Goal: Transaction & Acquisition: Download file/media

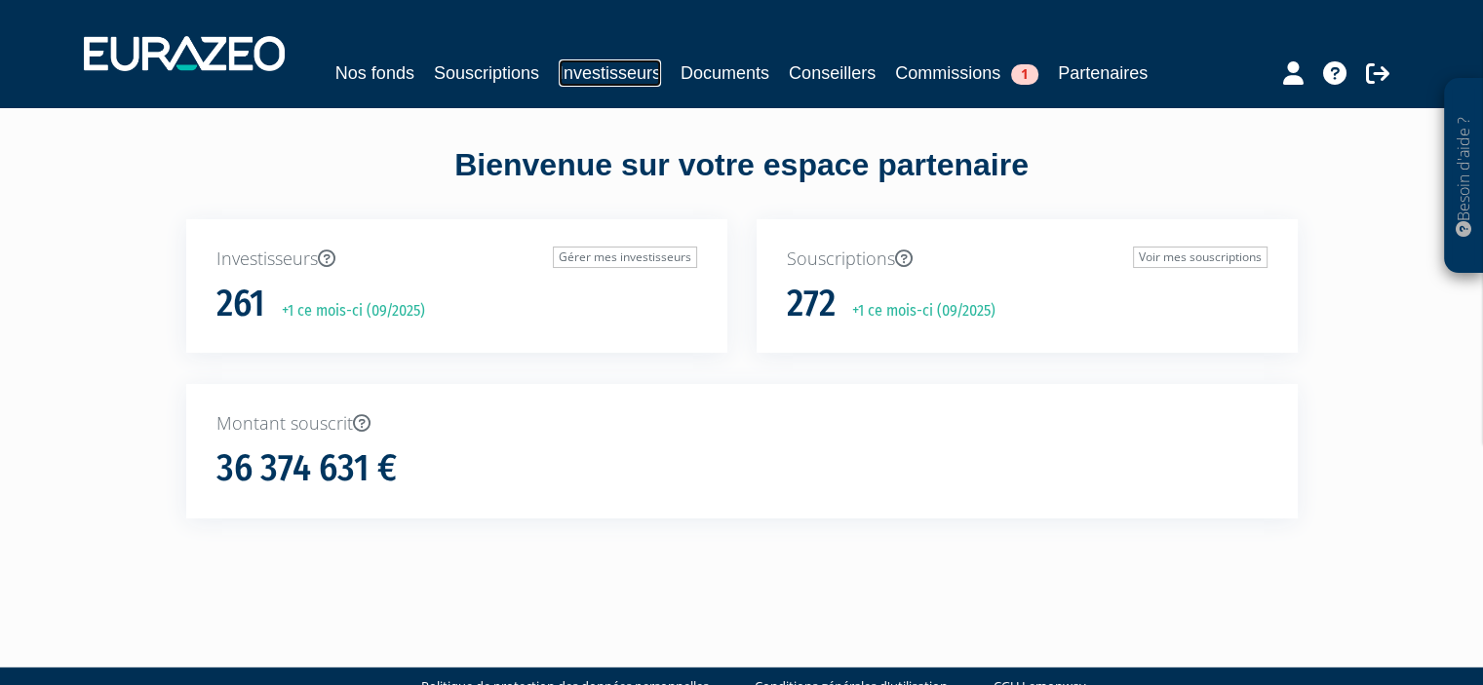
click at [627, 82] on link "Investisseurs" at bounding box center [610, 72] width 102 height 27
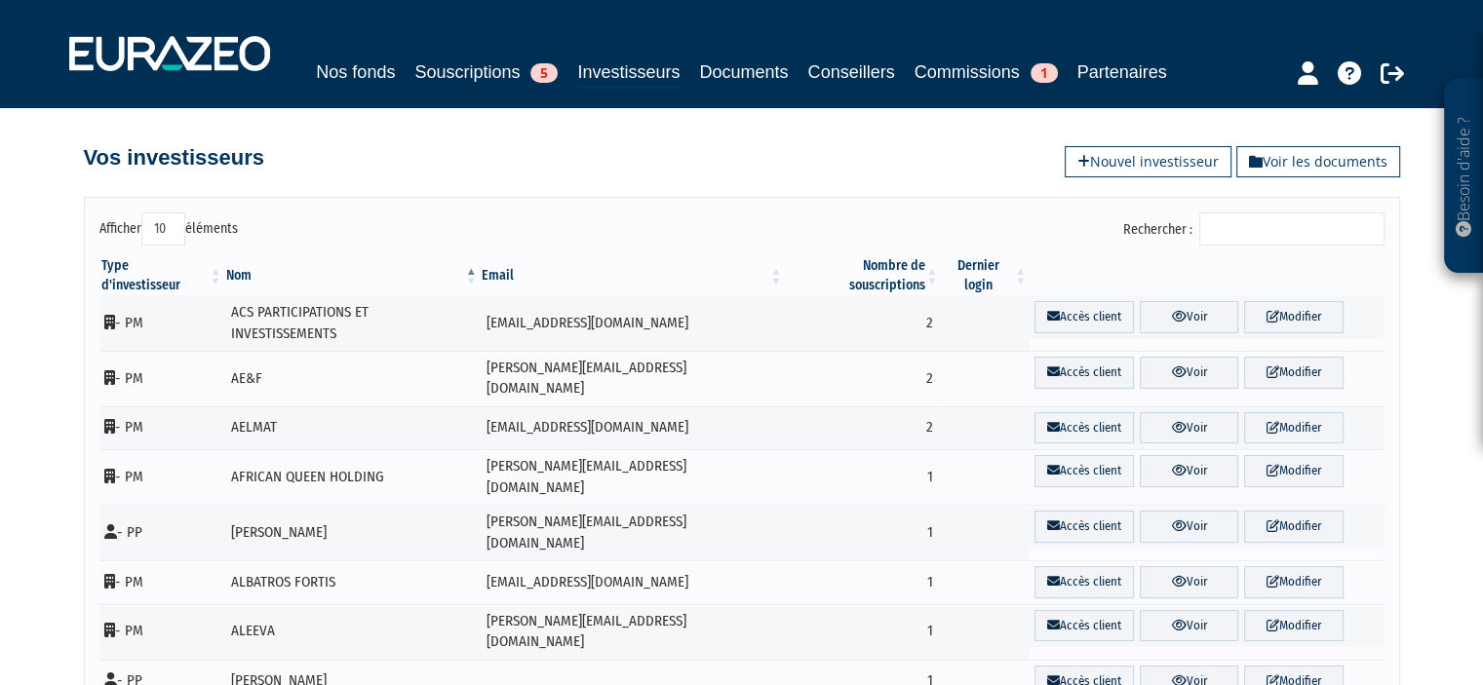
click at [1253, 223] on input "Rechercher :" at bounding box center [1291, 229] width 185 height 33
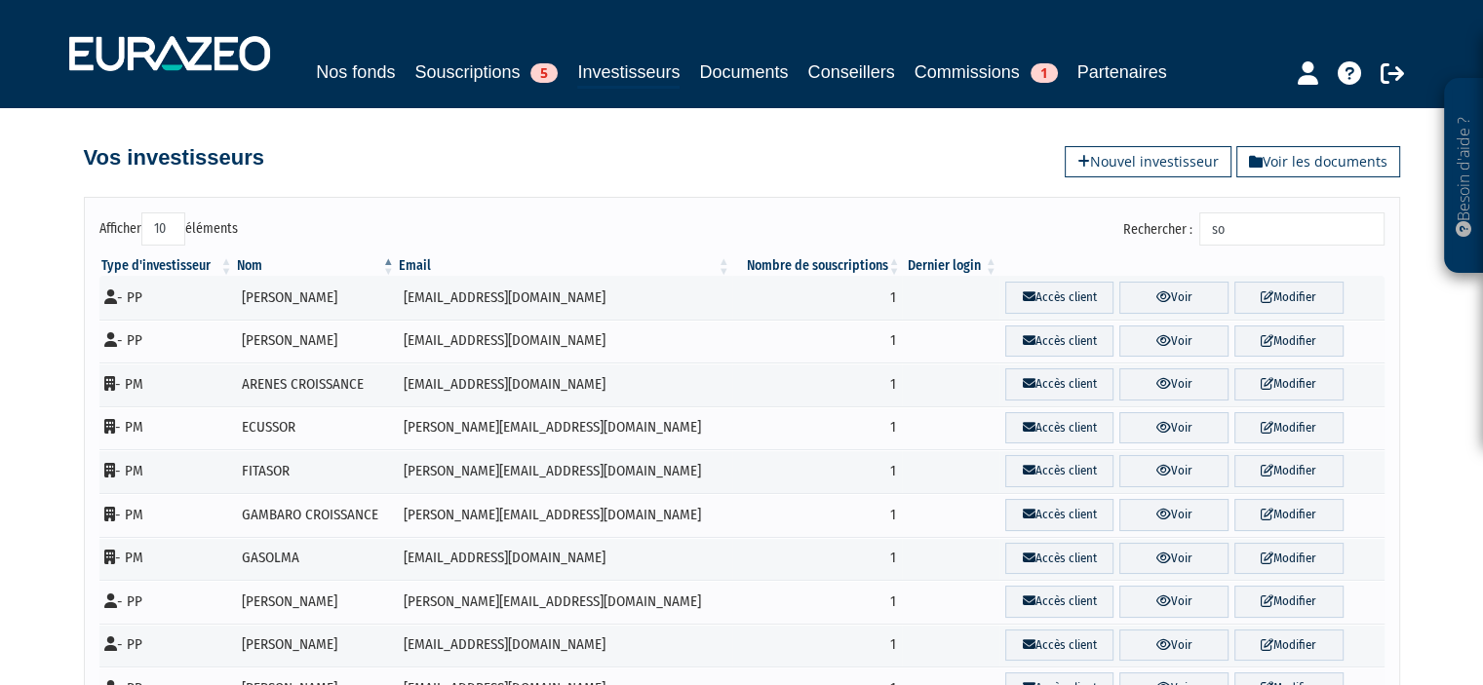
type input "s"
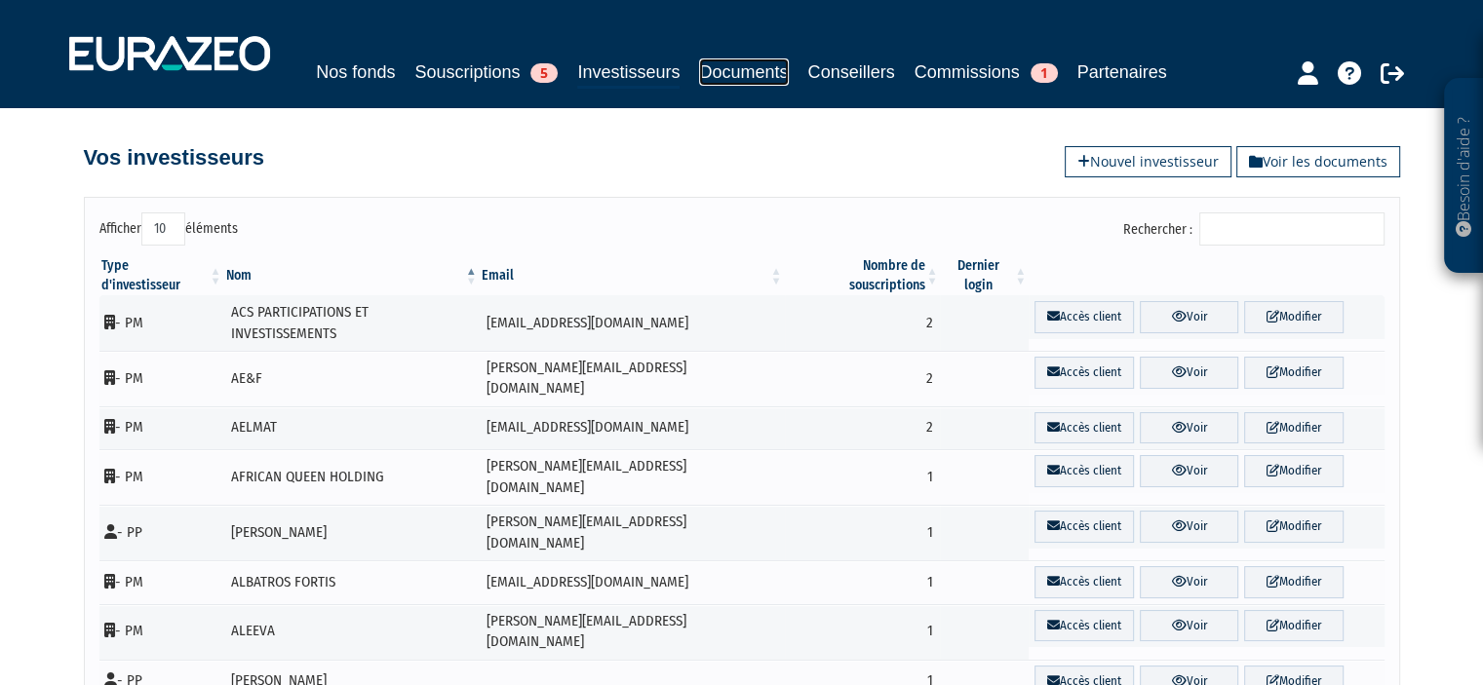
click at [745, 64] on link "Documents" at bounding box center [743, 72] width 89 height 27
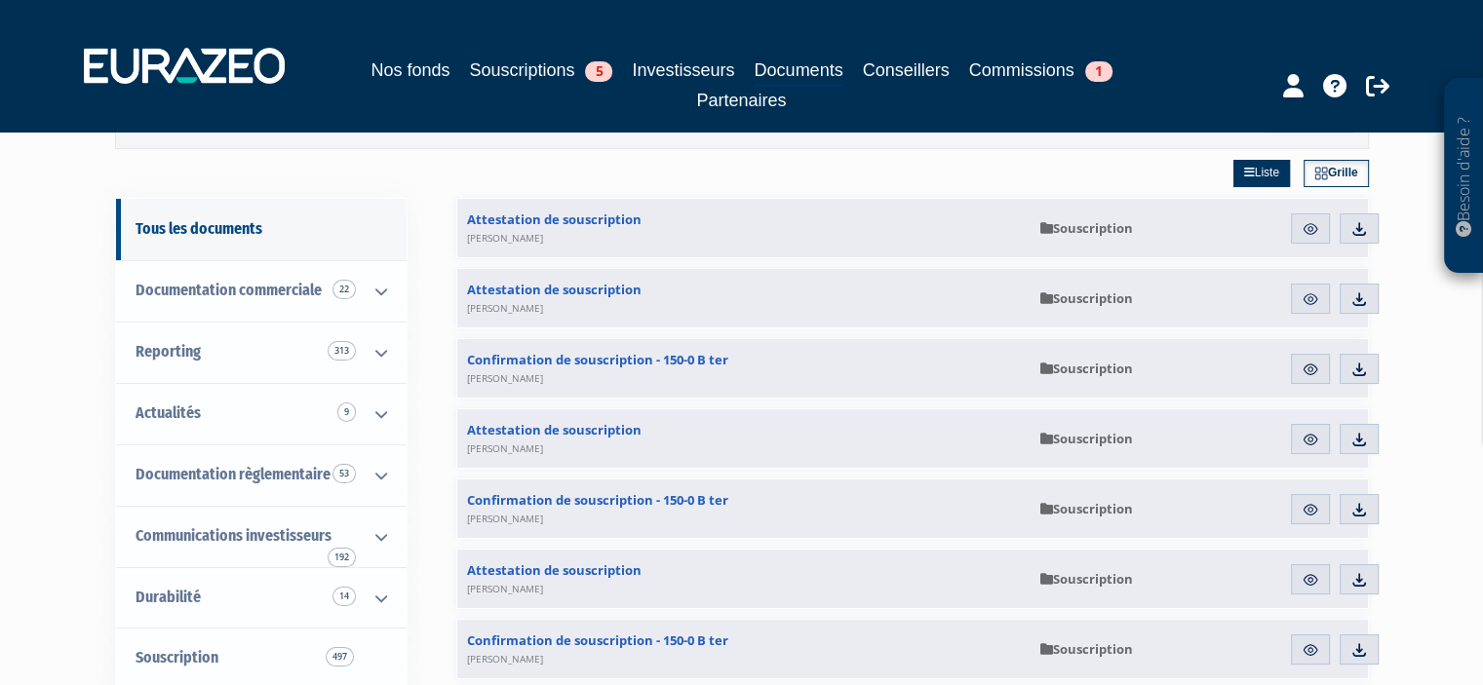
scroll to position [127, 0]
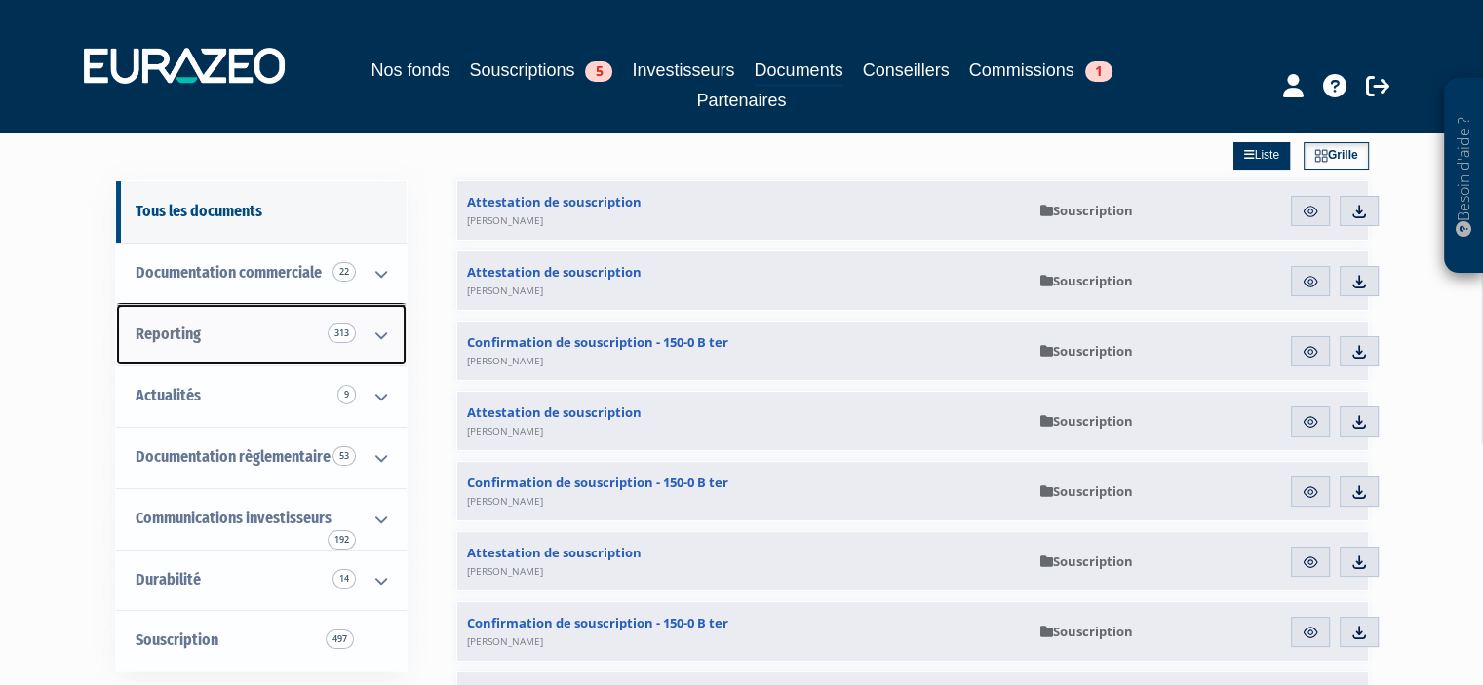
click at [384, 332] on icon at bounding box center [381, 335] width 51 height 60
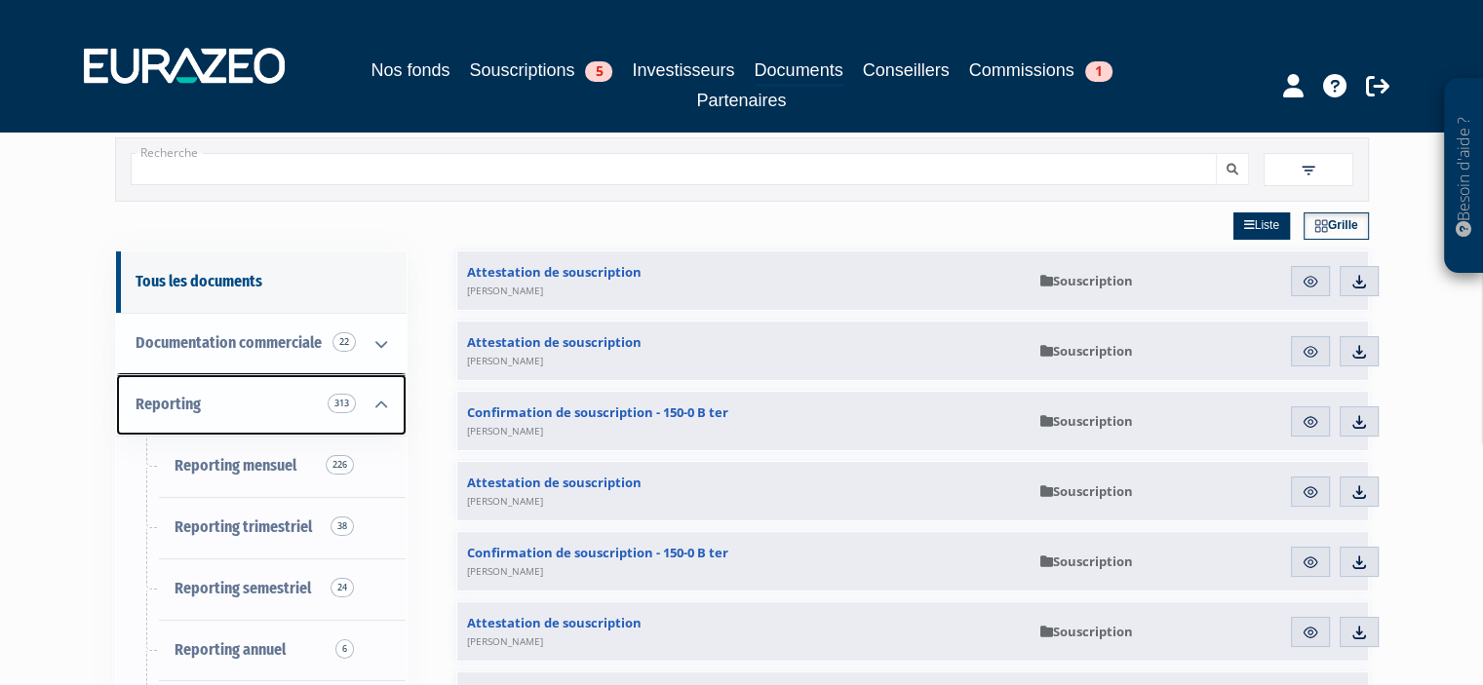
scroll to position [0, 0]
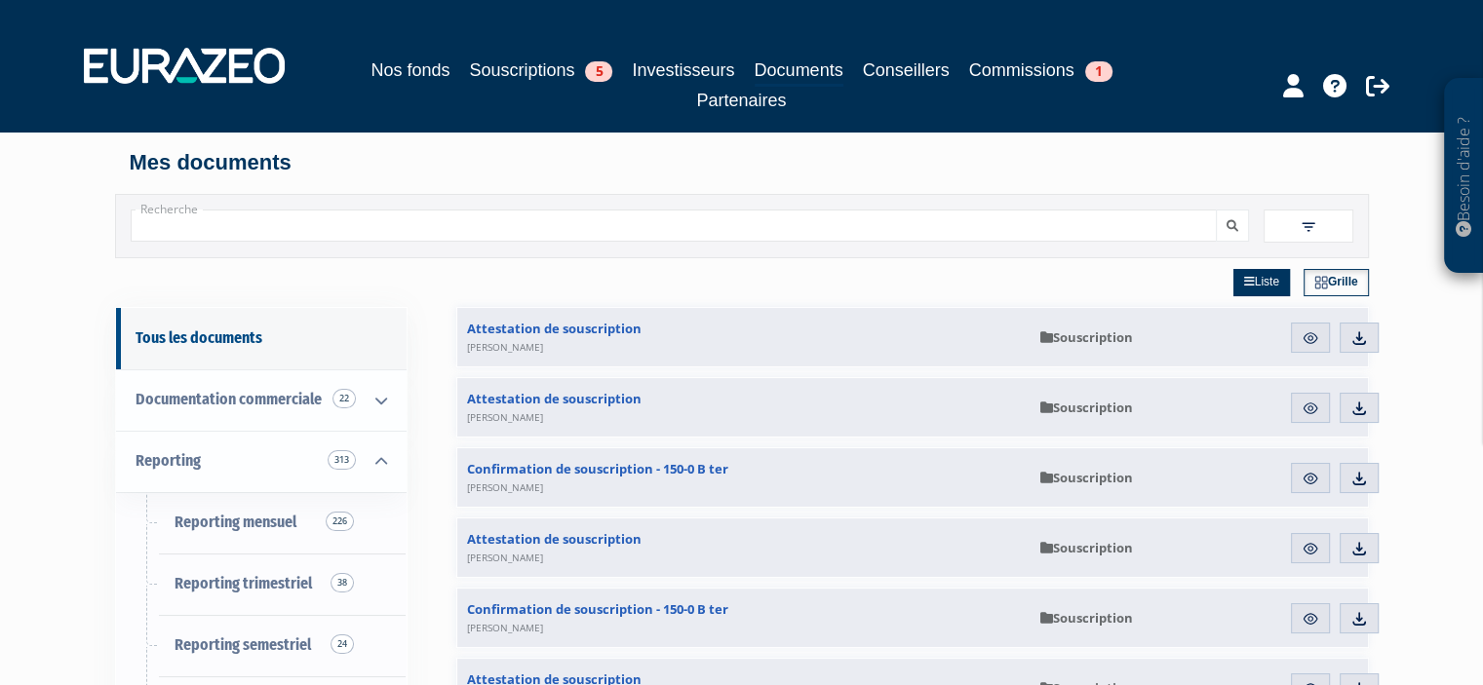
click at [1291, 225] on span at bounding box center [1309, 226] width 90 height 33
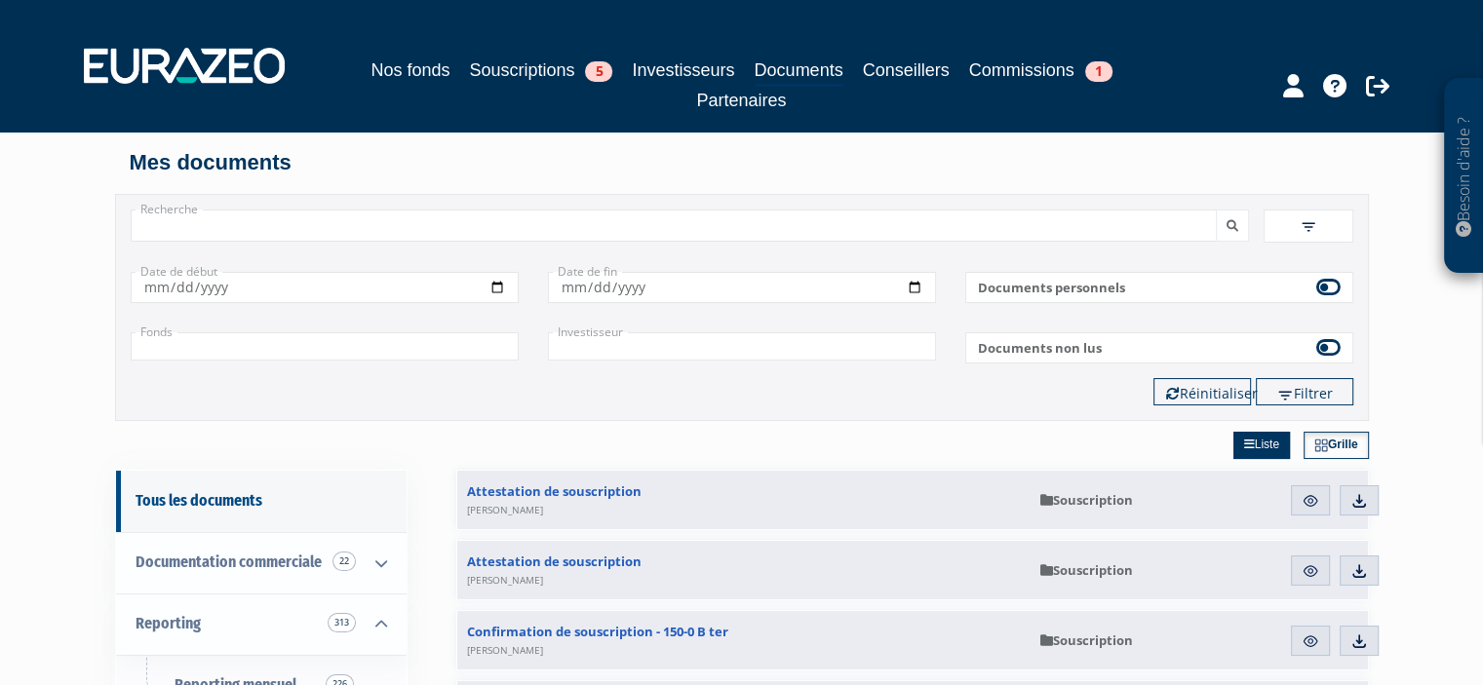
click at [426, 343] on input "+" at bounding box center [325, 346] width 388 height 28
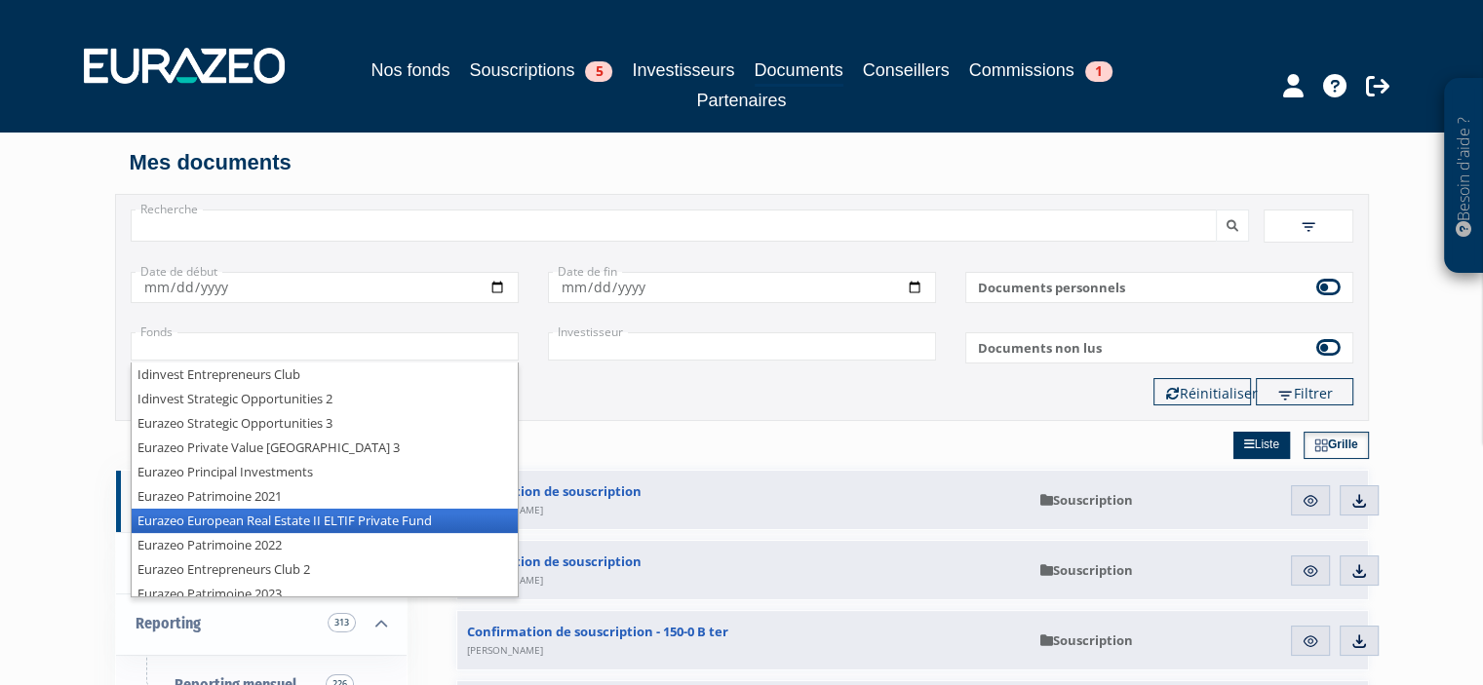
scroll to position [34, 0]
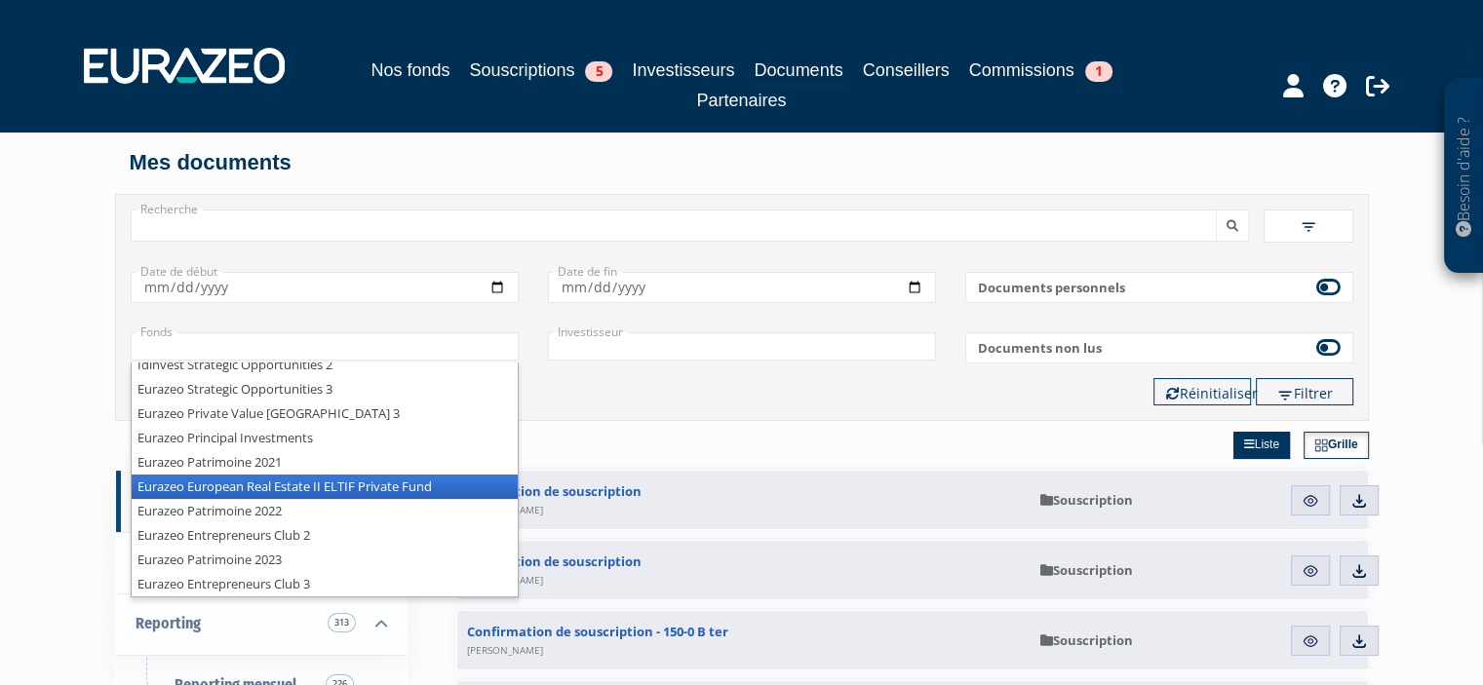
click at [223, 484] on li "Eurazeo European Real Estate II ELTIF Private Fund" at bounding box center [325, 487] width 386 height 24
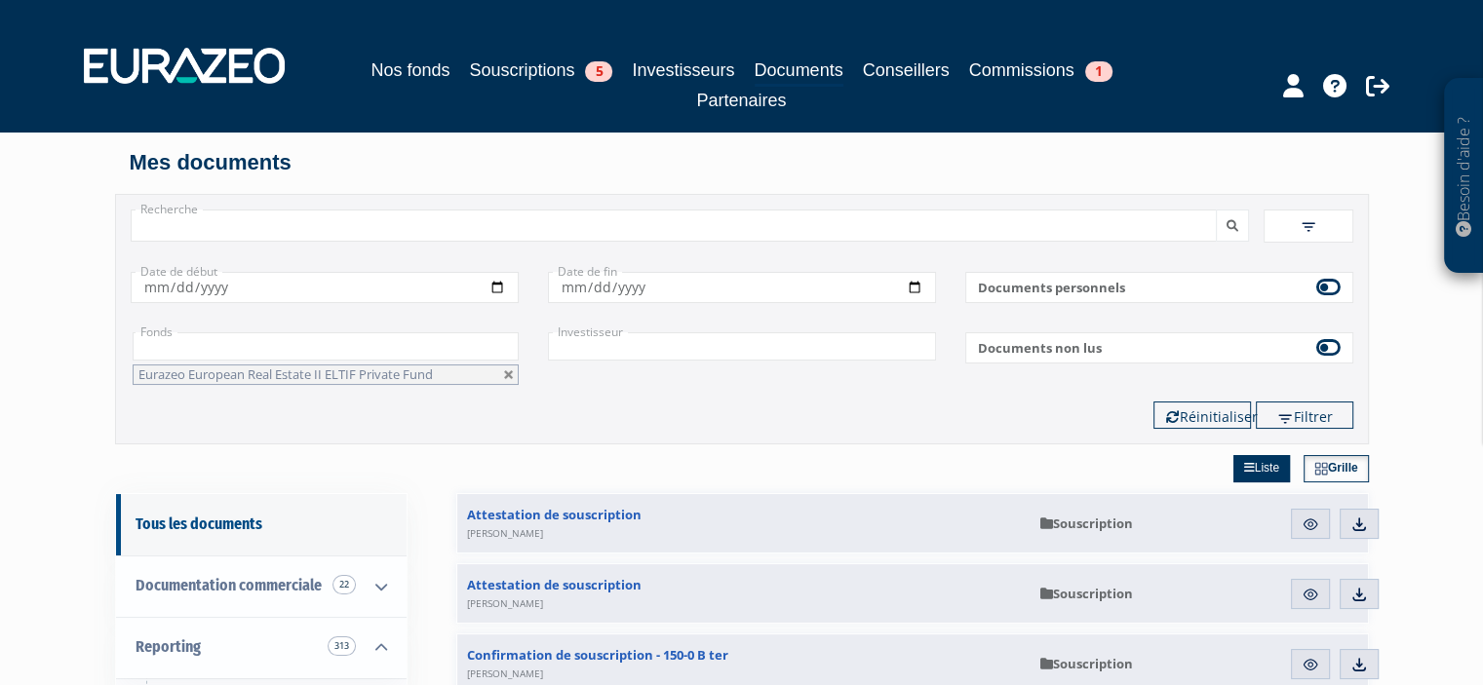
click at [162, 344] on input "text" at bounding box center [326, 346] width 386 height 28
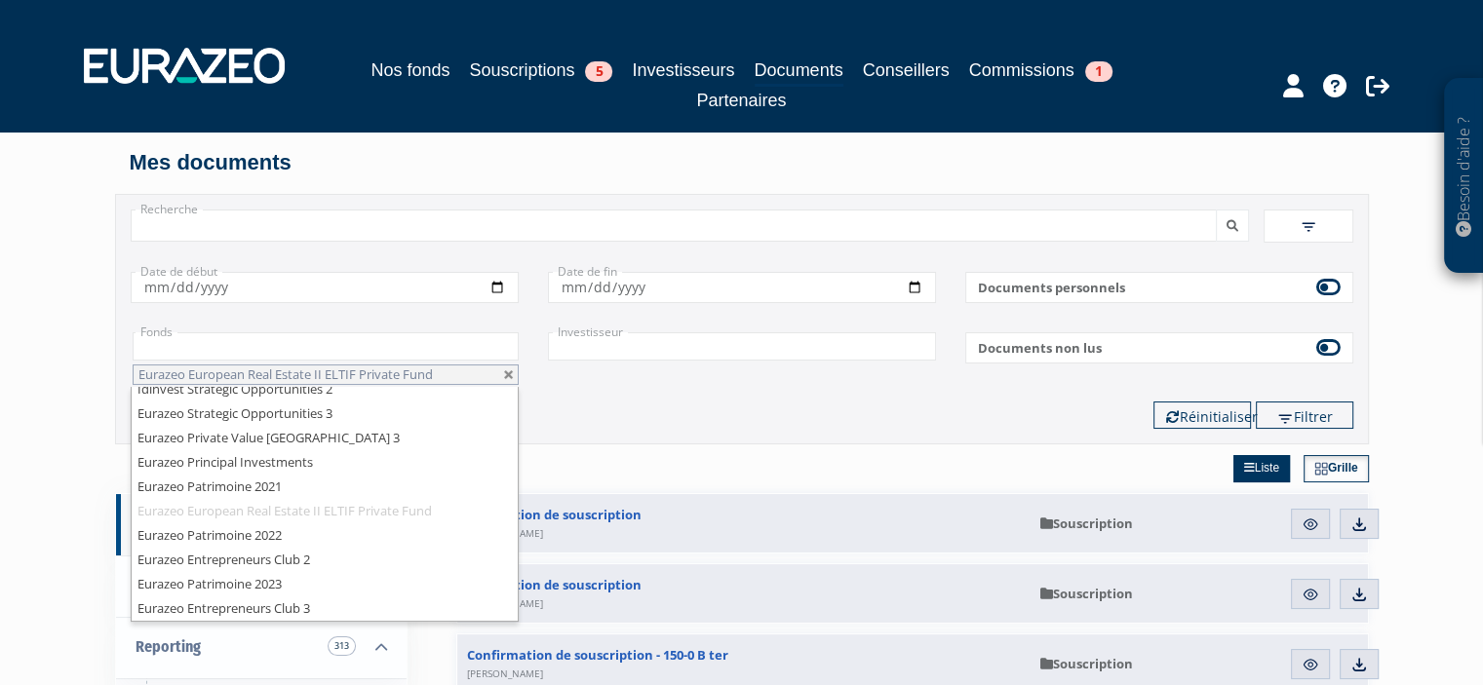
scroll to position [0, 0]
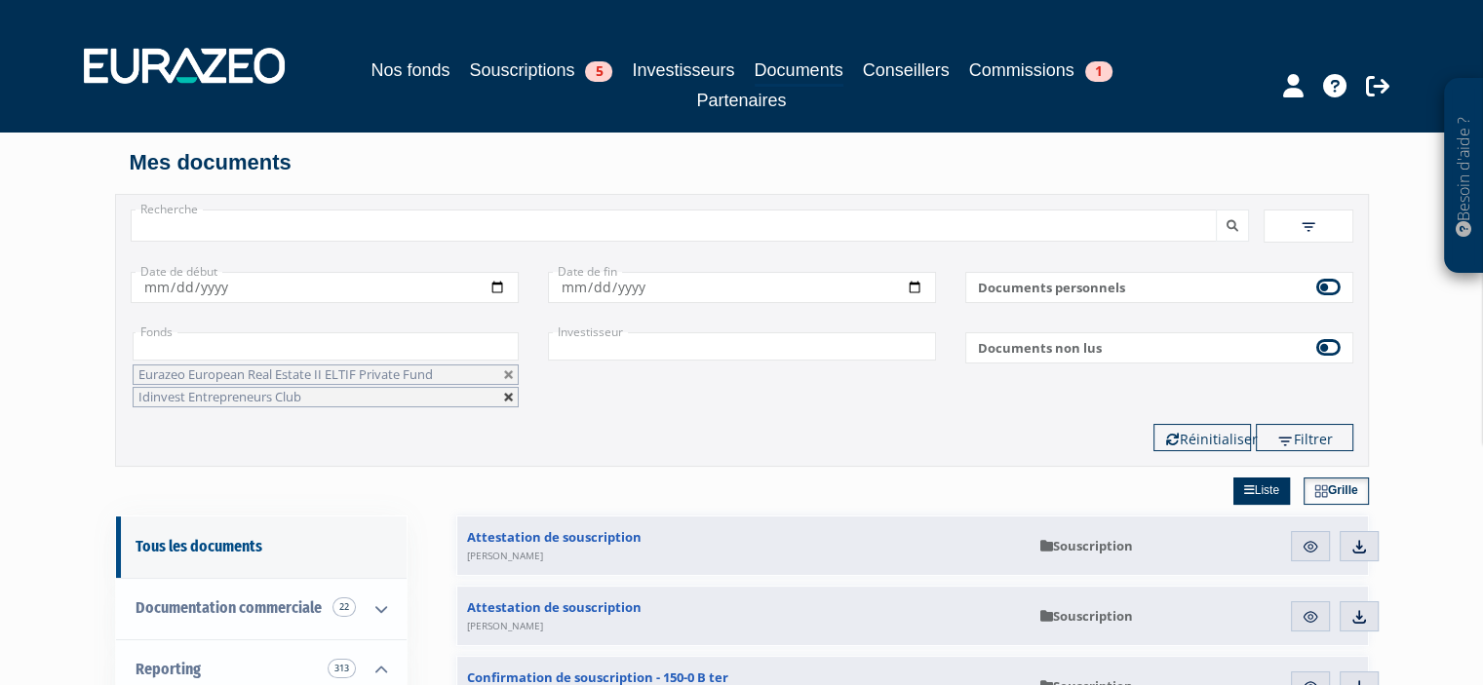
click at [507, 394] on link at bounding box center [509, 398] width 12 height 12
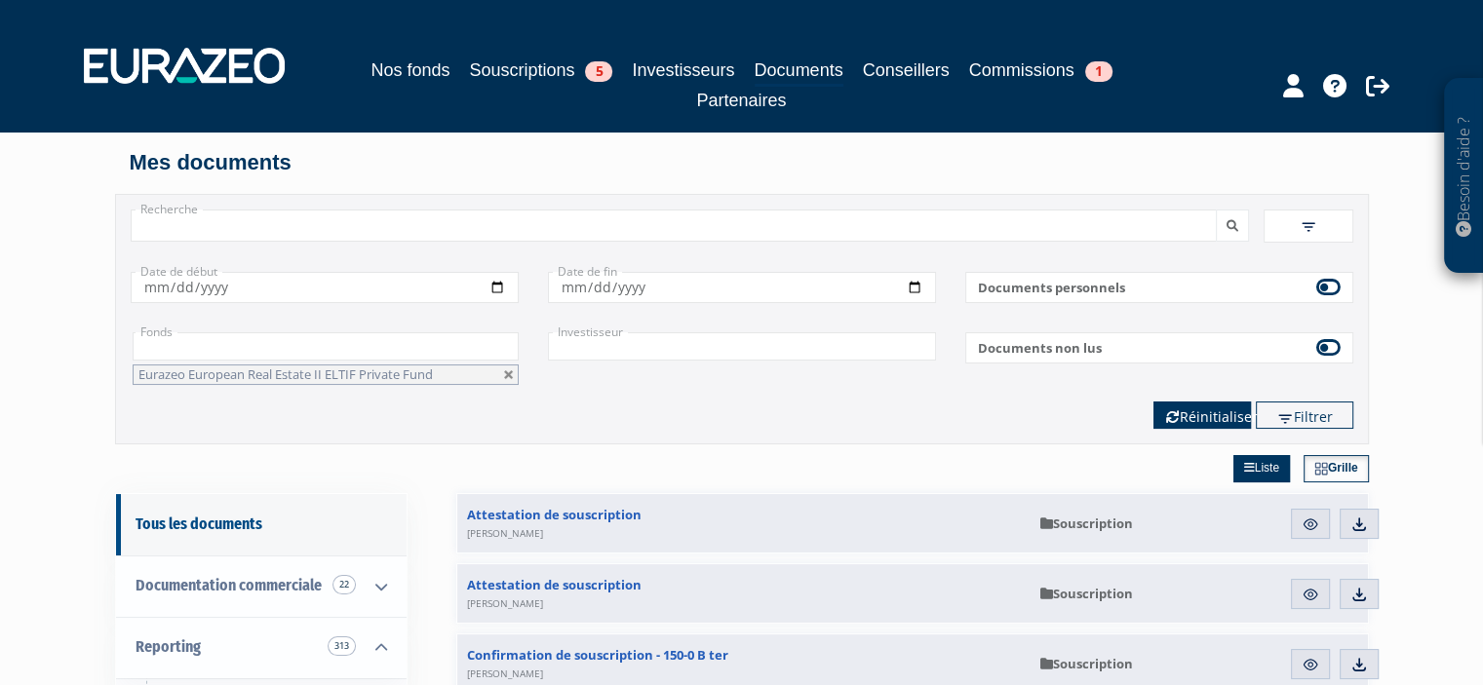
click at [1198, 415] on button "Réinitialiser" at bounding box center [1202, 415] width 98 height 27
type input "+"
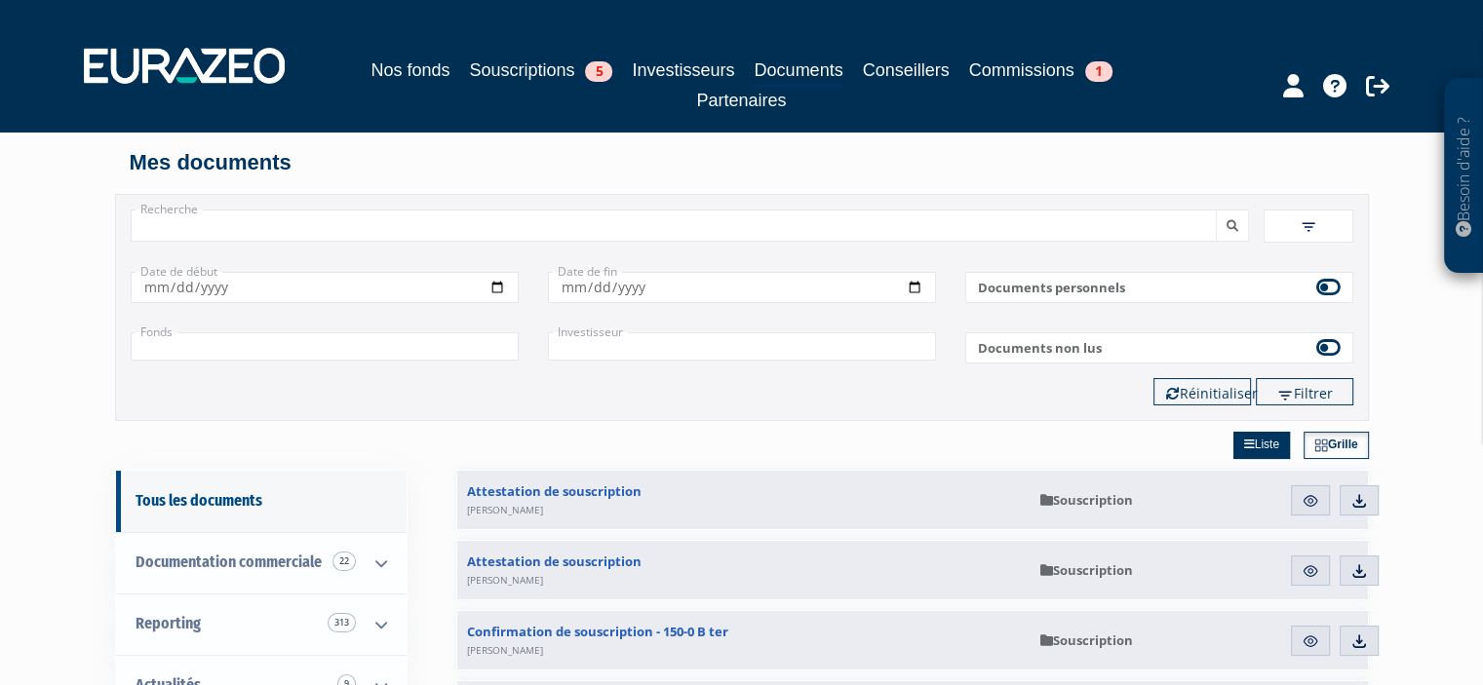
click at [343, 334] on input "+" at bounding box center [325, 346] width 388 height 28
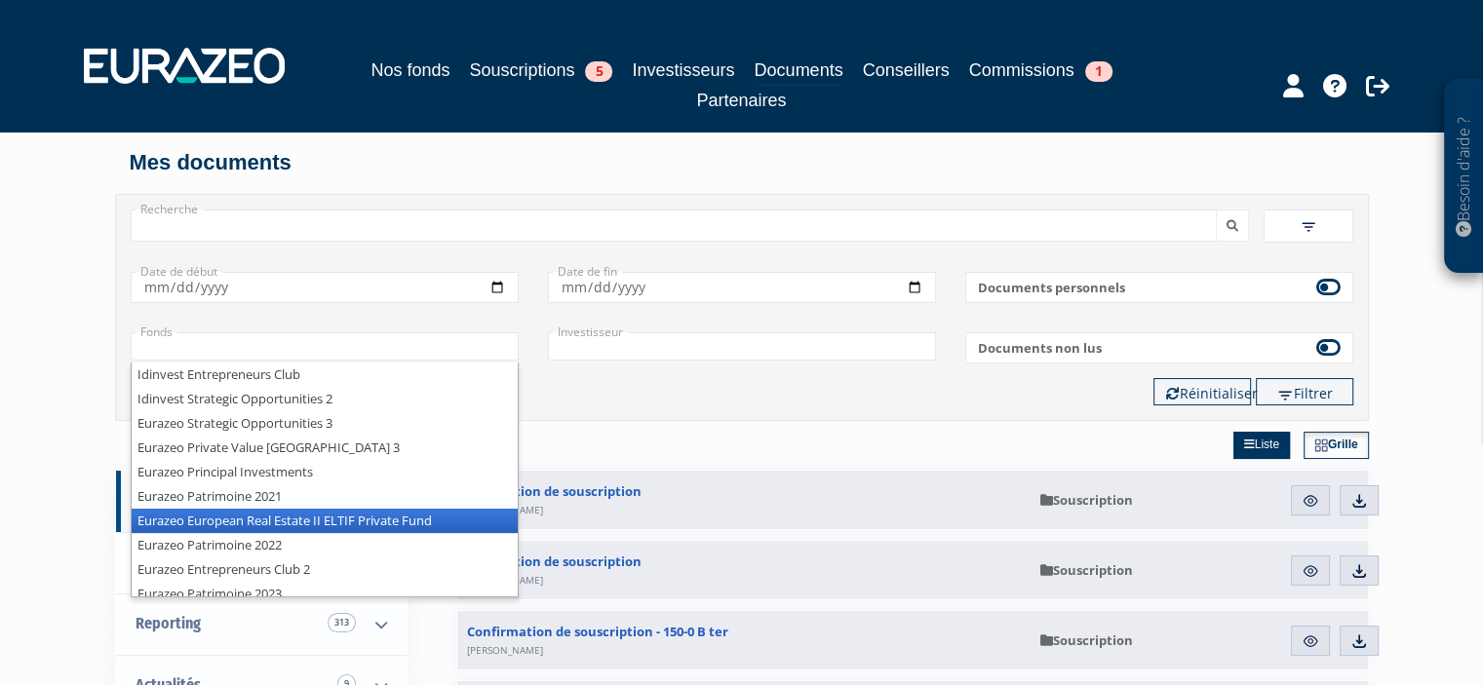
click at [301, 514] on li "Eurazeo European Real Estate II ELTIF Private Fund" at bounding box center [325, 521] width 386 height 24
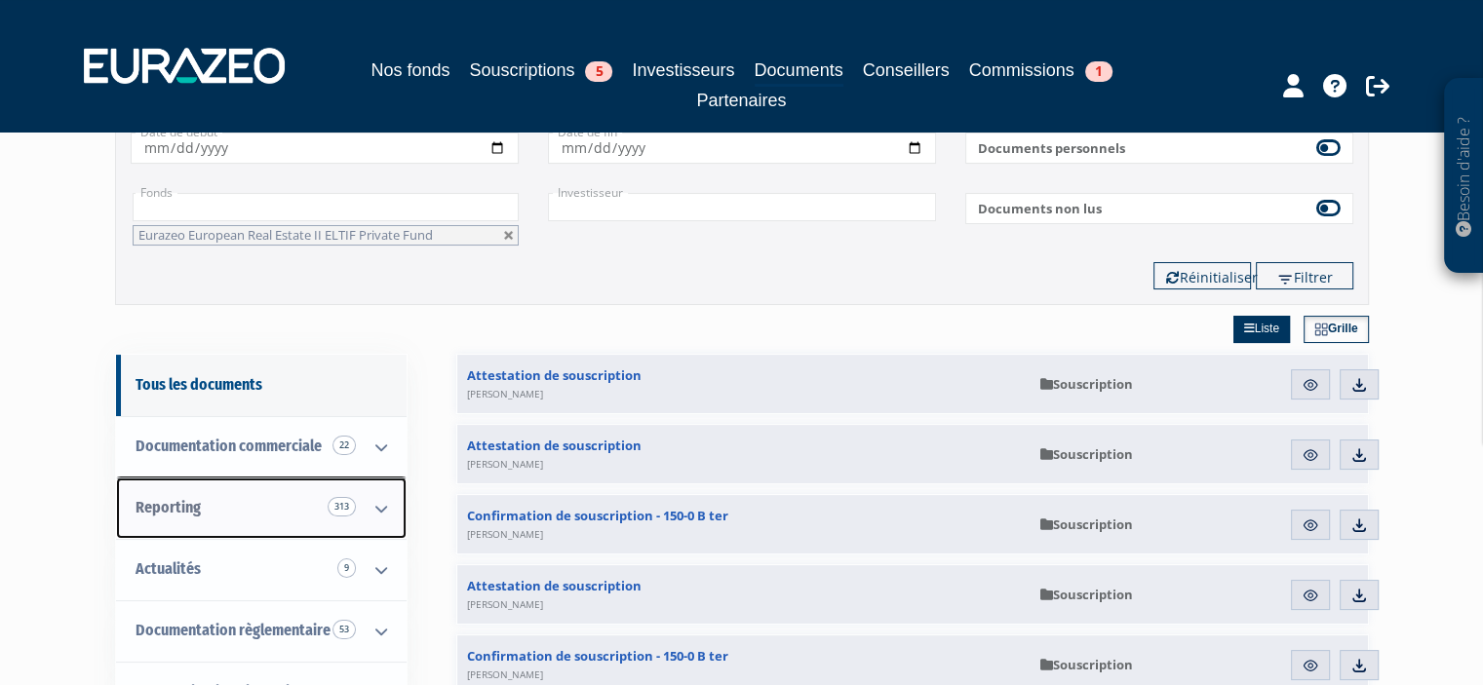
click at [191, 502] on span "Reporting 313" at bounding box center [168, 507] width 65 height 19
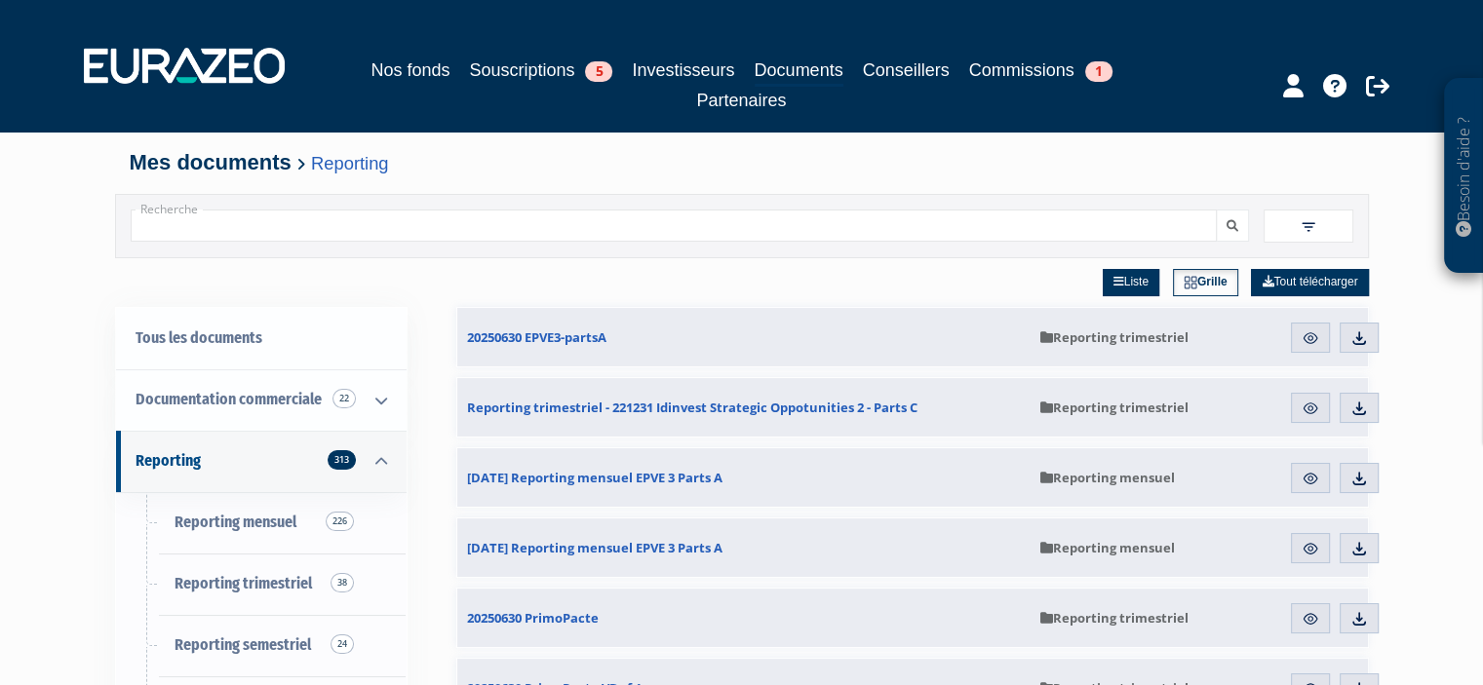
click at [1031, 221] on input "Recherche" at bounding box center [674, 226] width 1086 height 32
click at [1285, 223] on span at bounding box center [1309, 226] width 90 height 33
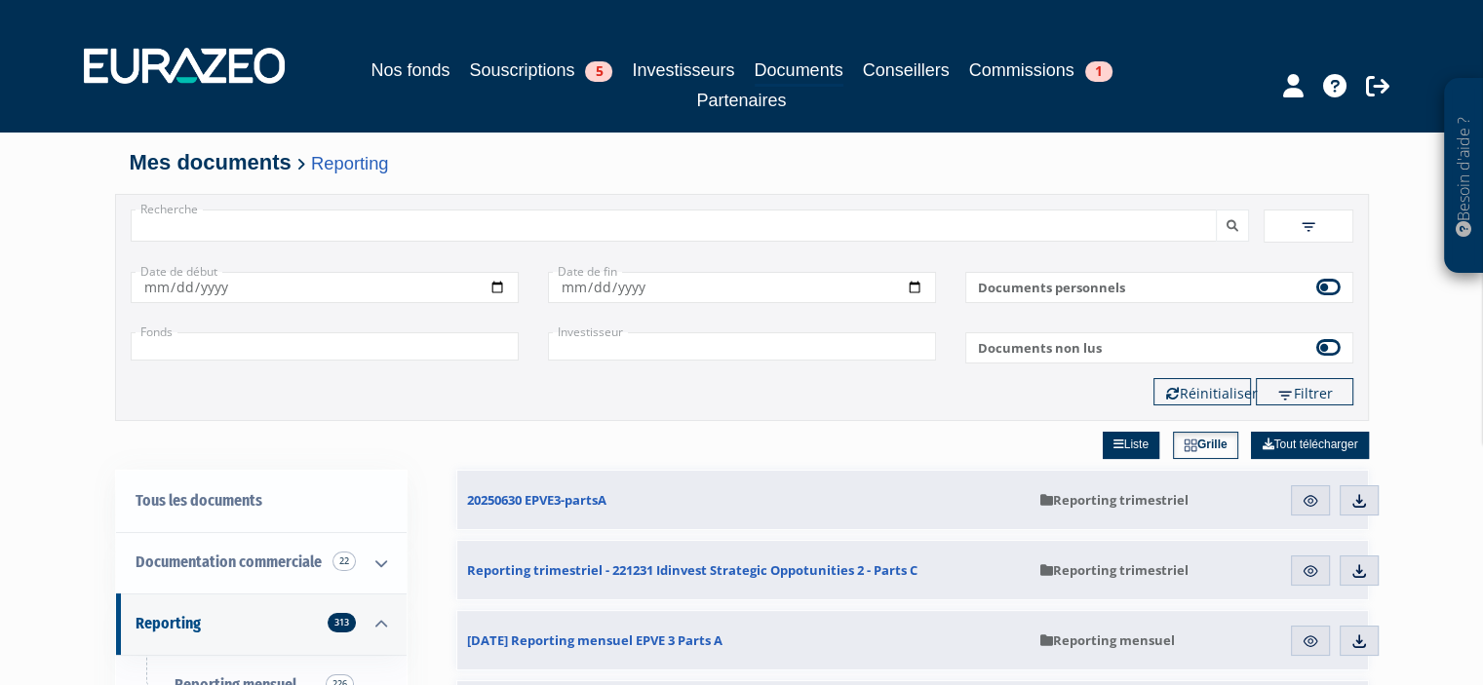
click at [447, 339] on input "text" at bounding box center [325, 346] width 388 height 28
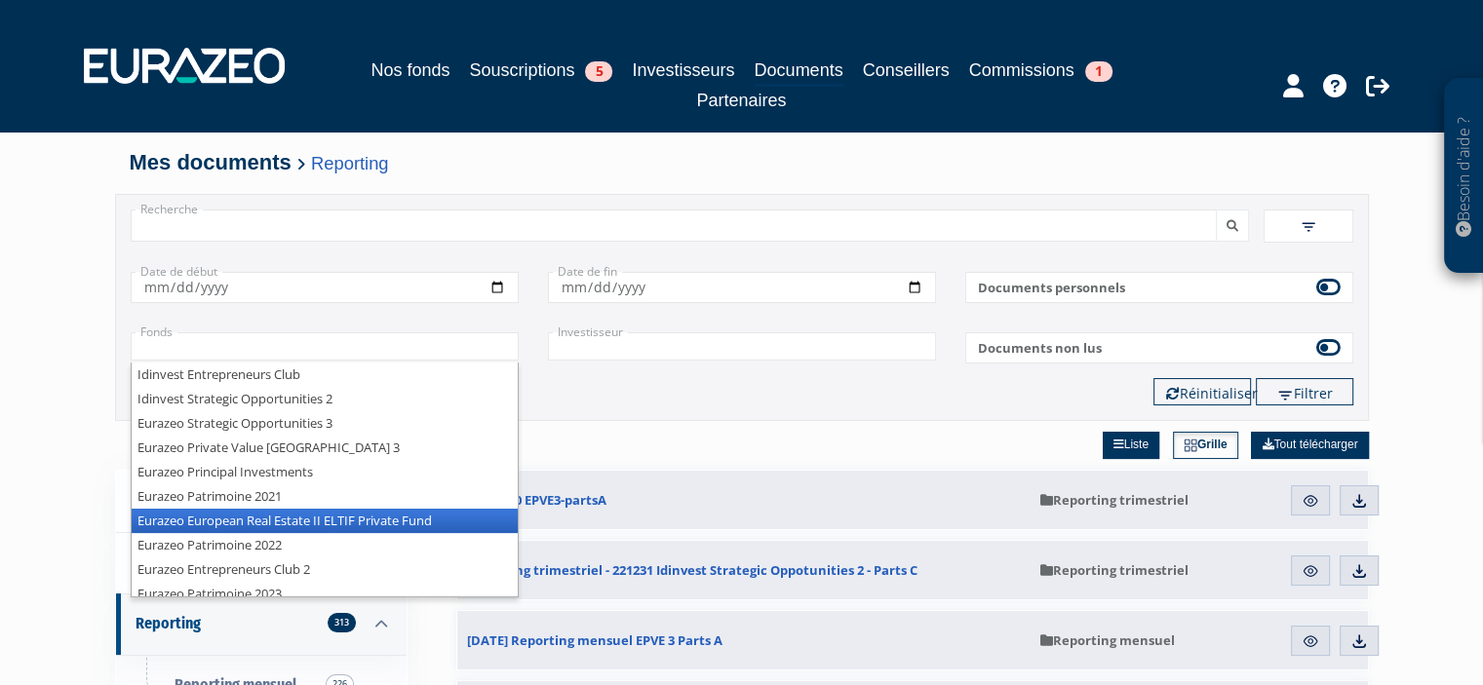
click at [246, 520] on li "Eurazeo European Real Estate II ELTIF Private Fund" at bounding box center [325, 521] width 386 height 24
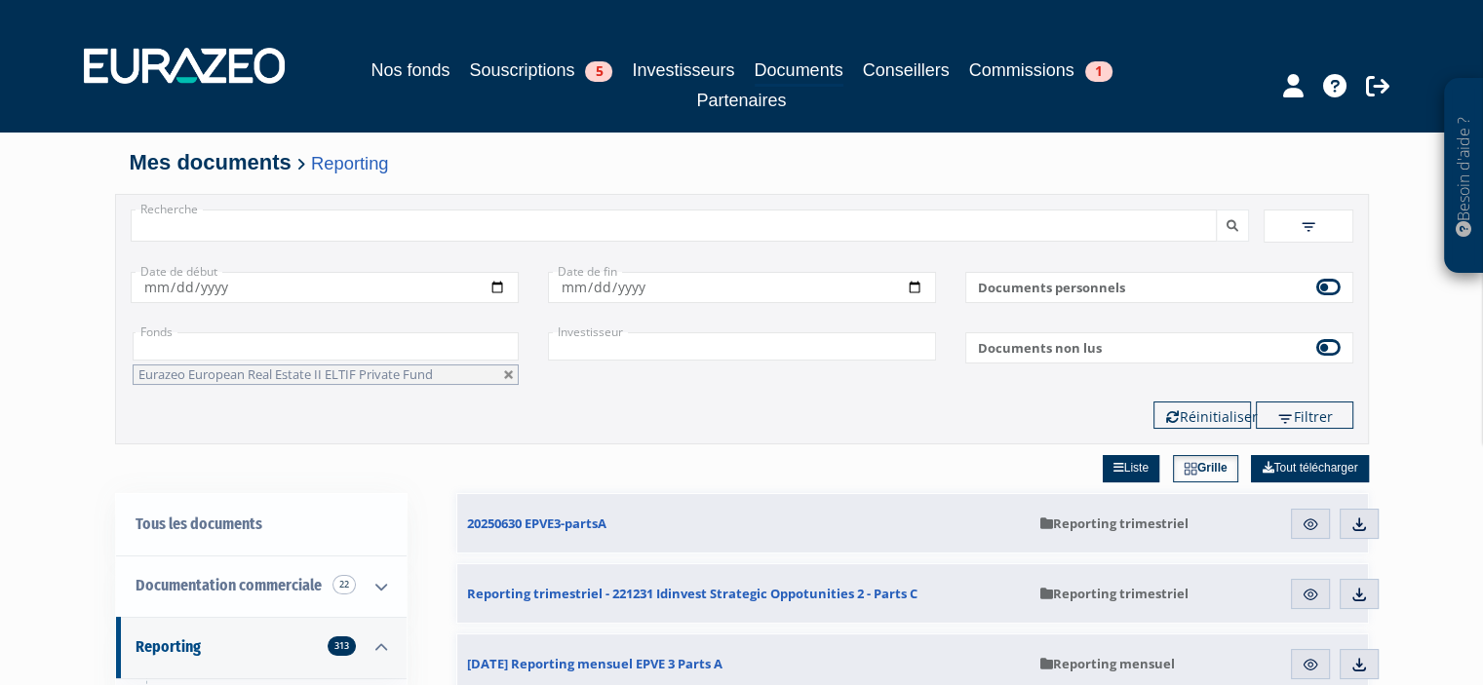
click at [244, 226] on input "Recherche" at bounding box center [674, 226] width 1086 height 32
click at [1216, 210] on button "submit" at bounding box center [1232, 226] width 33 height 32
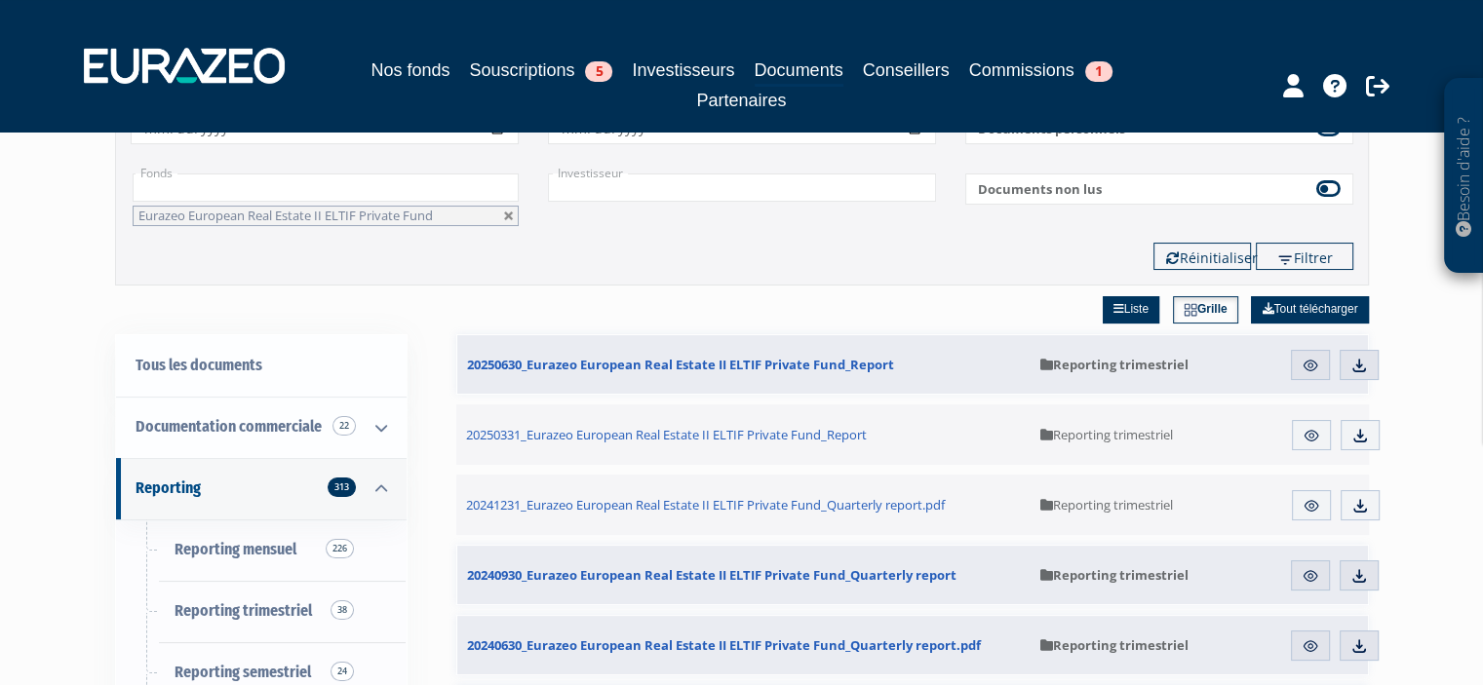
scroll to position [160, 0]
click at [1361, 364] on img at bounding box center [1359, 365] width 18 height 18
click at [757, 65] on link "Documents" at bounding box center [799, 72] width 89 height 30
